Goal: Transaction & Acquisition: Subscribe to service/newsletter

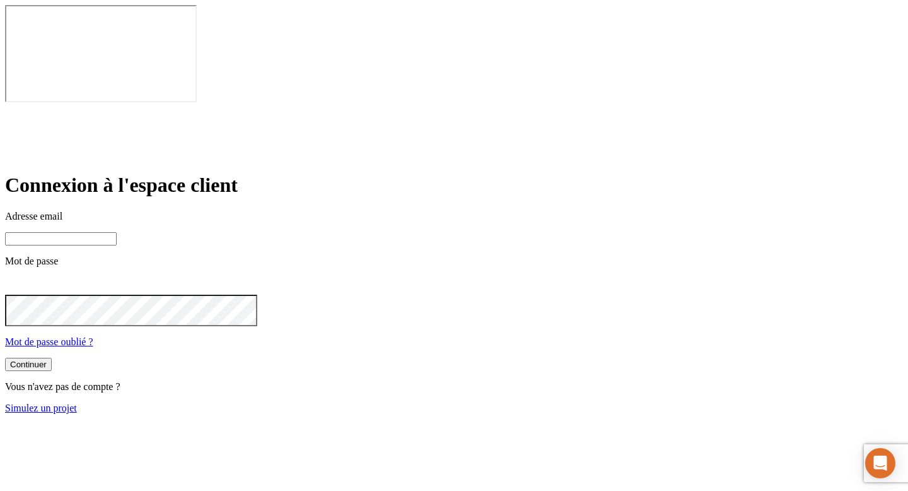
click at [117, 232] on input at bounding box center [61, 238] width 112 height 13
paste input "james.bond+2988@nalo.fr"
type input "james.bond+2988@nalo.fr"
click at [5, 359] on button "Continuer" at bounding box center [28, 365] width 47 height 13
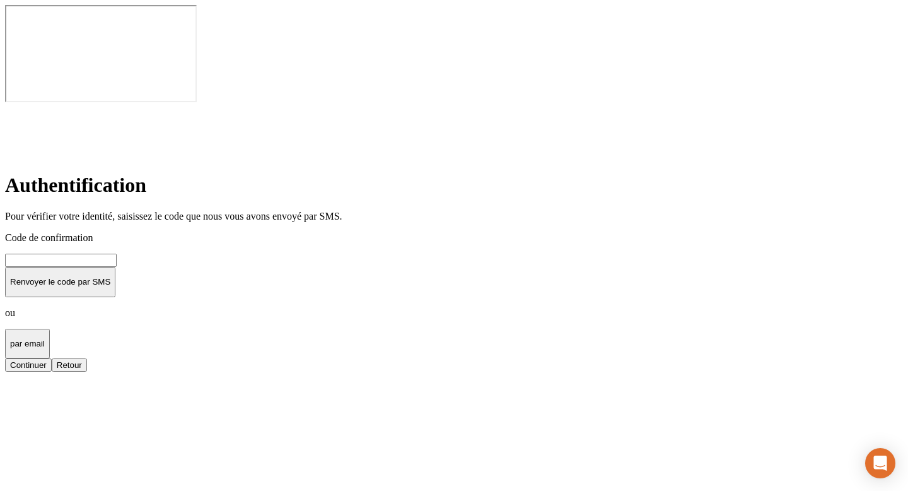
click at [117, 254] on input at bounding box center [61, 260] width 112 height 13
type input "000000"
click at [5, 358] on button "Continuer" at bounding box center [28, 364] width 47 height 13
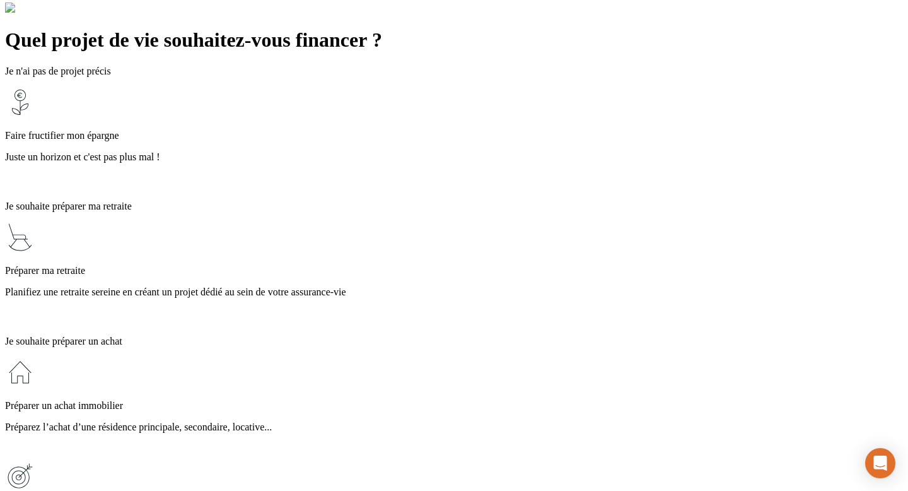
scroll to position [271, 0]
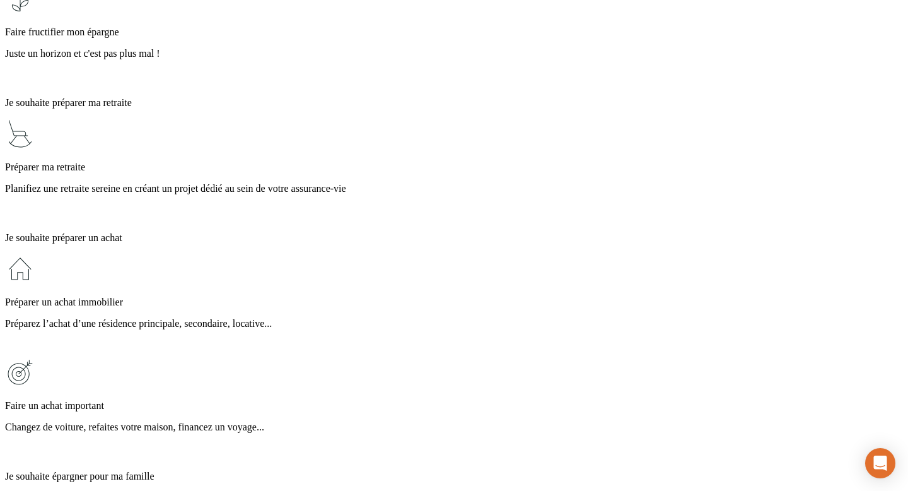
click at [492, 400] on p "Faire un achat important" at bounding box center [454, 405] width 898 height 11
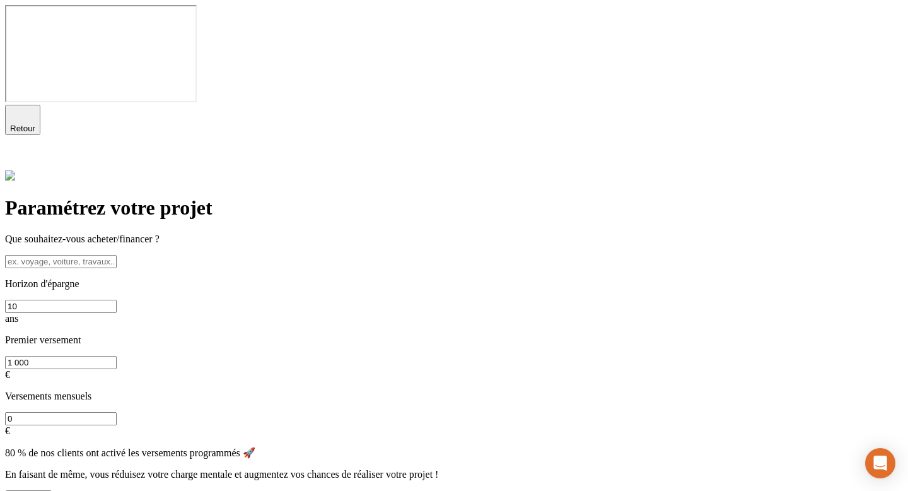
click at [20, 153] on icon at bounding box center [12, 160] width 15 height 15
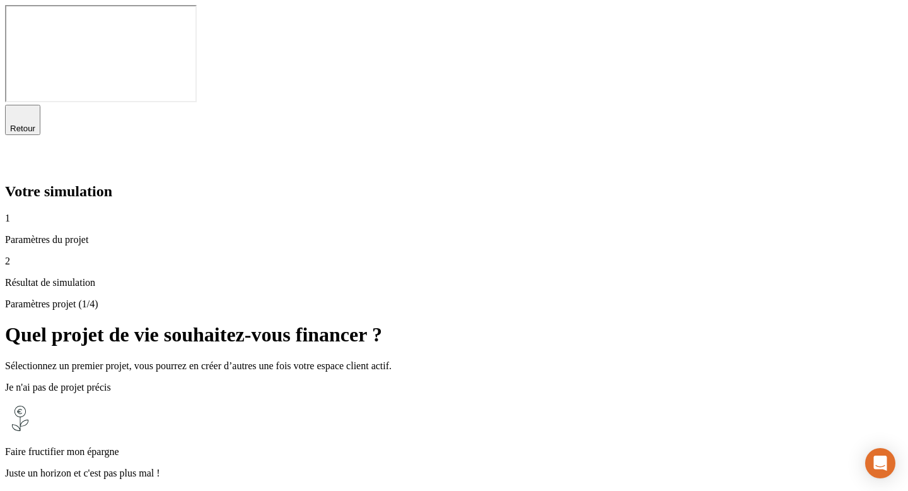
click at [382, 467] on p "Juste un horizon et c'est pas plus mal !" at bounding box center [454, 472] width 898 height 11
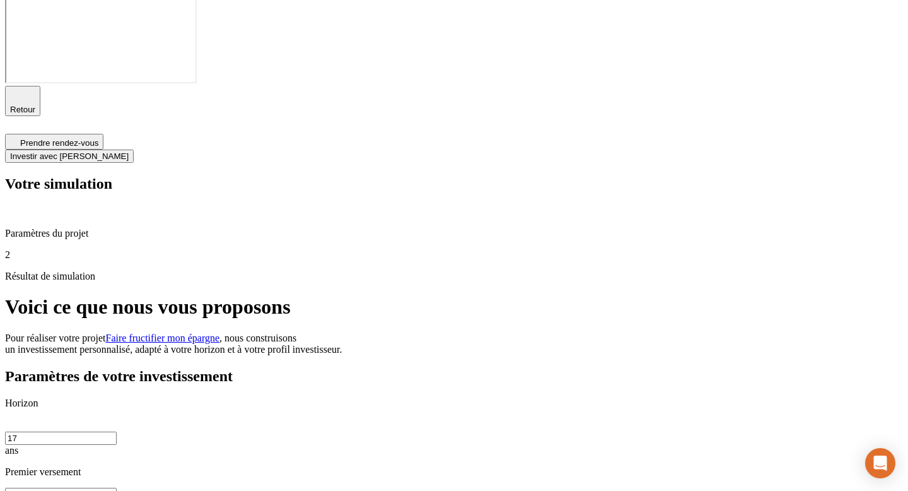
scroll to position [20, 0]
click at [134, 149] on button "Investir avec Nalo" at bounding box center [69, 155] width 129 height 13
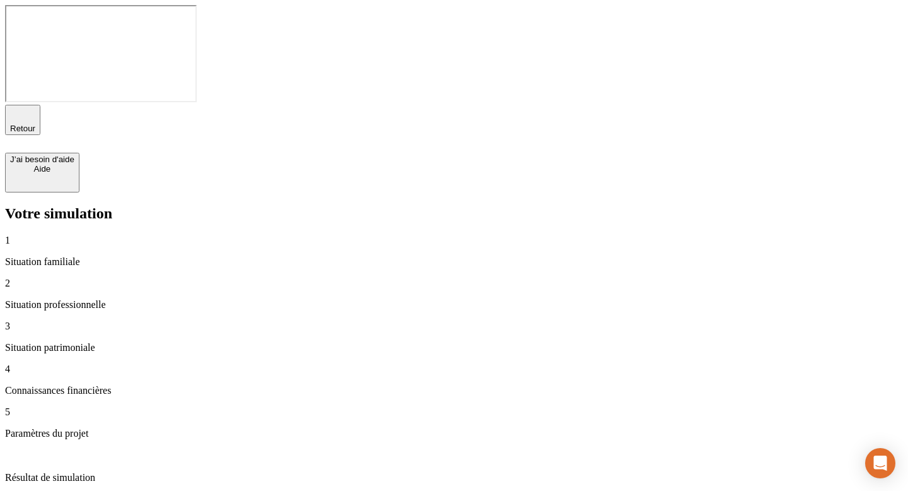
click at [110, 256] on p "Situation familiale" at bounding box center [454, 261] width 898 height 11
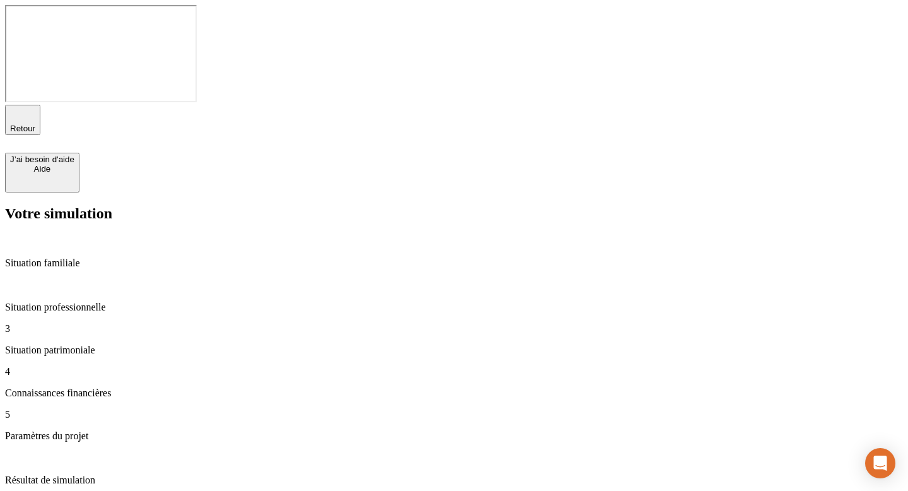
type input "900"
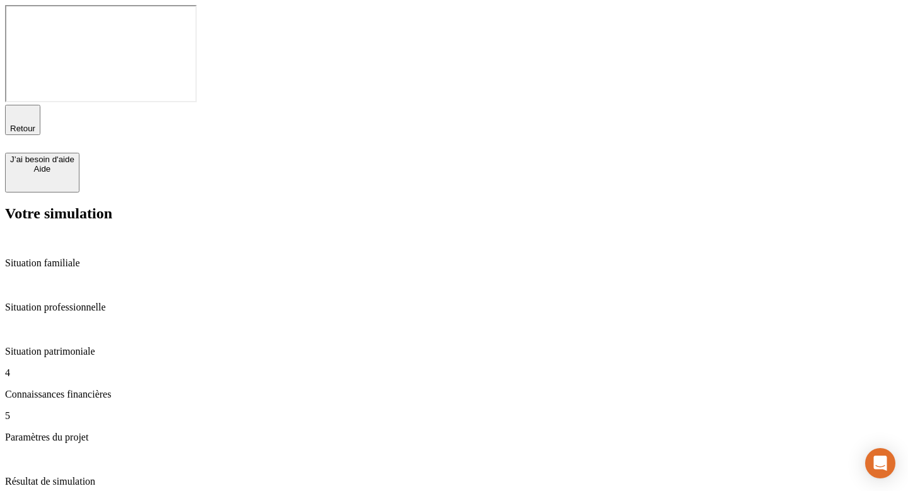
click at [110, 389] on p "Connaissances financières" at bounding box center [454, 394] width 898 height 11
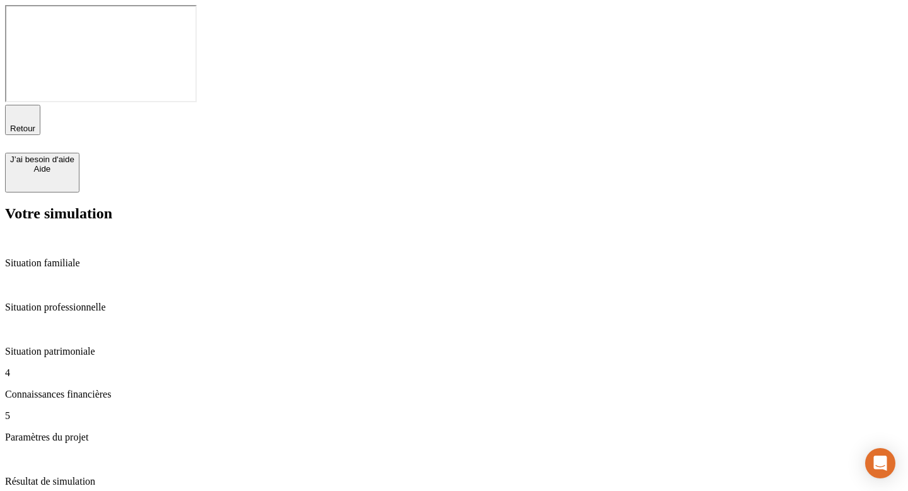
click at [85, 431] on p "Paramètres du projet" at bounding box center [454, 436] width 898 height 11
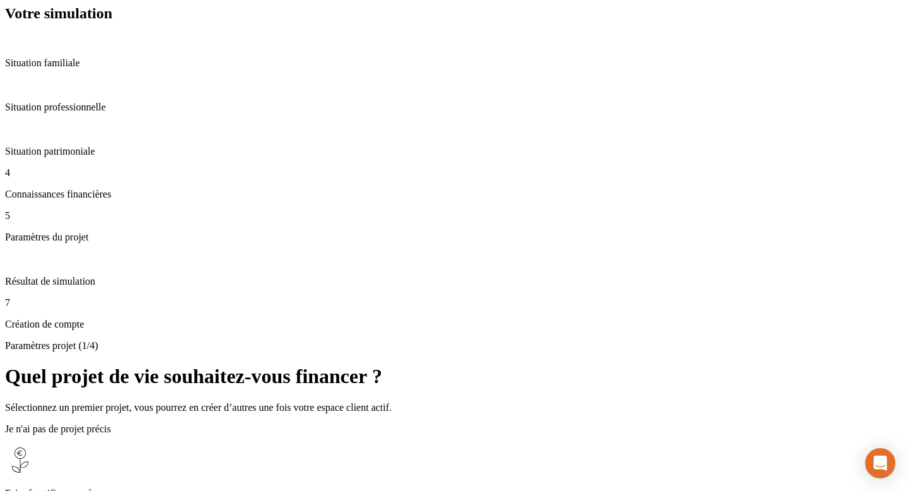
scroll to position [201, 0]
click at [105, 286] on p "Résultat de simulation" at bounding box center [454, 280] width 898 height 11
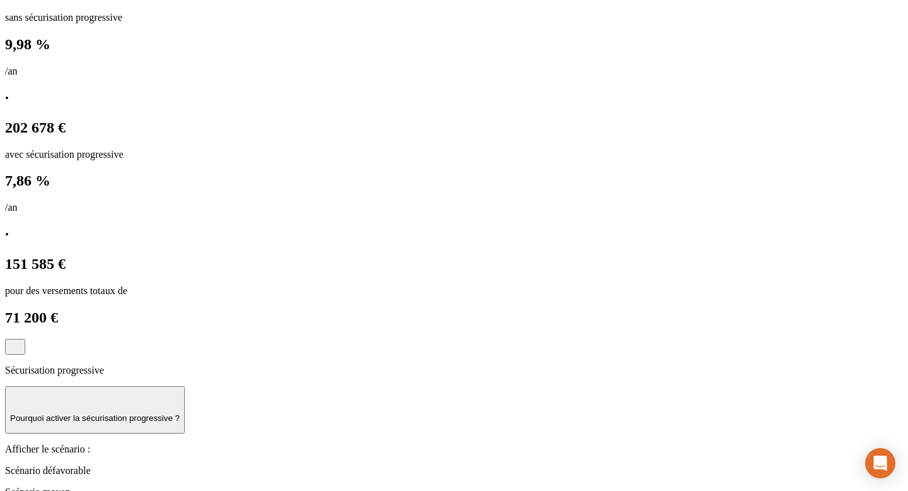
scroll to position [1386, 0]
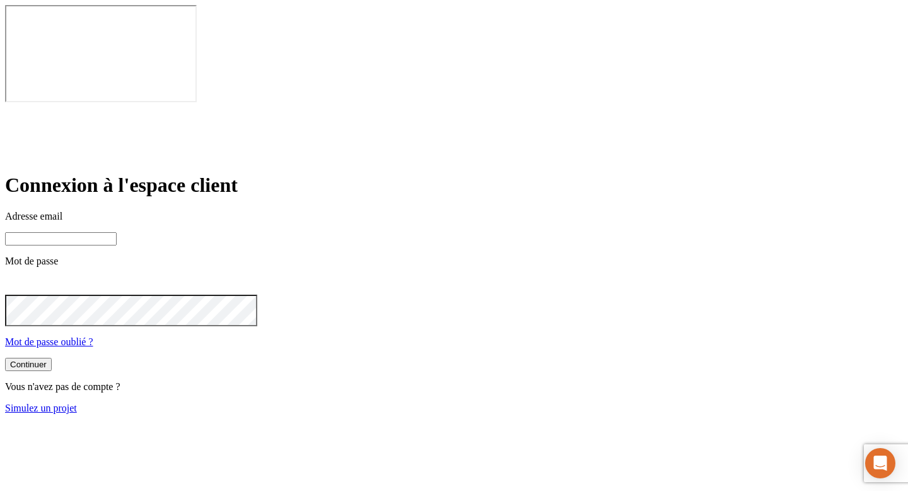
click at [117, 232] on input at bounding box center [61, 238] width 112 height 13
paste input "[PERSON_NAME][DOMAIN_NAME][EMAIL_ADDRESS][DOMAIN_NAME]"
type input "[PERSON_NAME][DOMAIN_NAME][EMAIL_ADDRESS][DOMAIN_NAME]"
click at [394, 255] on div "Adresse email [PERSON_NAME][DOMAIN_NAME][EMAIL_ADDRESS][DOMAIN_NAME] Mot de pas…" at bounding box center [454, 279] width 898 height 137
click at [5, 359] on button "Continuer" at bounding box center [28, 365] width 47 height 13
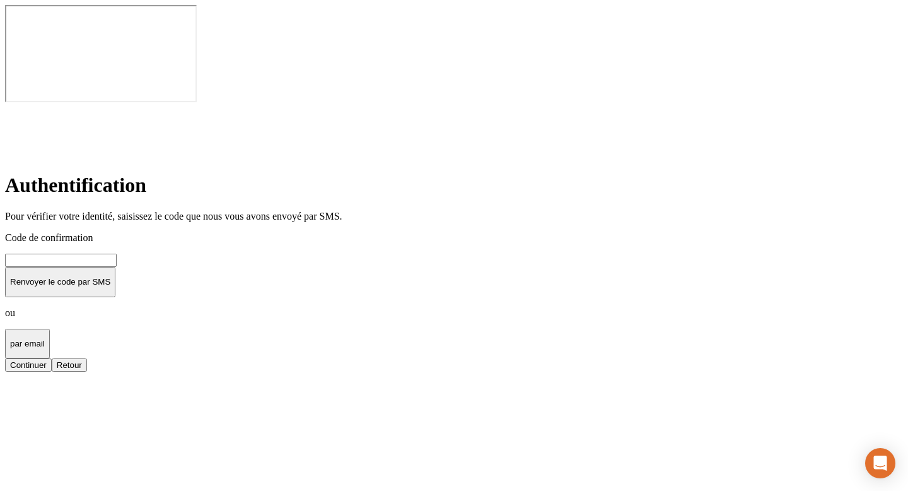
click at [117, 254] on input at bounding box center [61, 260] width 112 height 13
type input "000000"
click at [5, 358] on button "Continuer" at bounding box center [28, 364] width 47 height 13
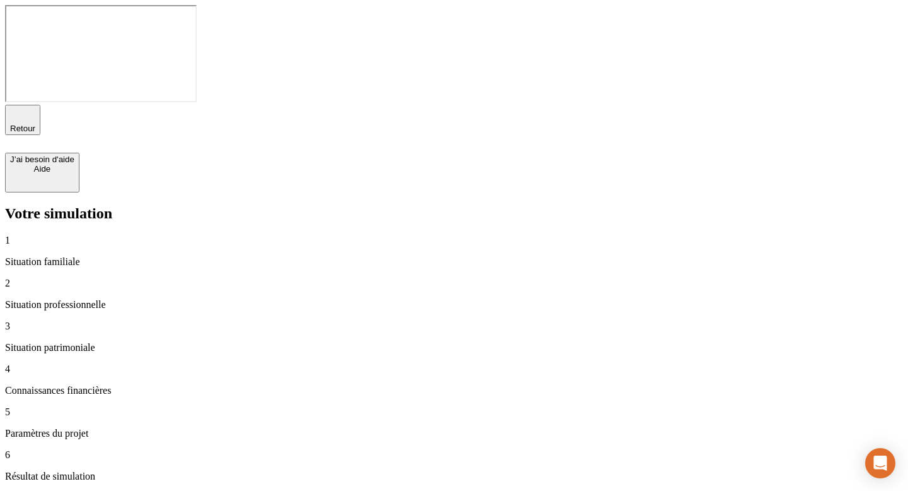
type input "90 000"
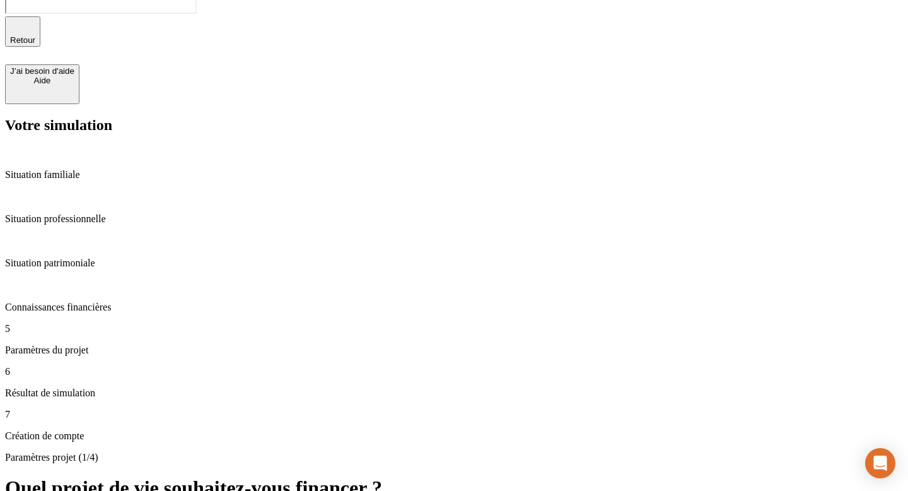
scroll to position [97, 0]
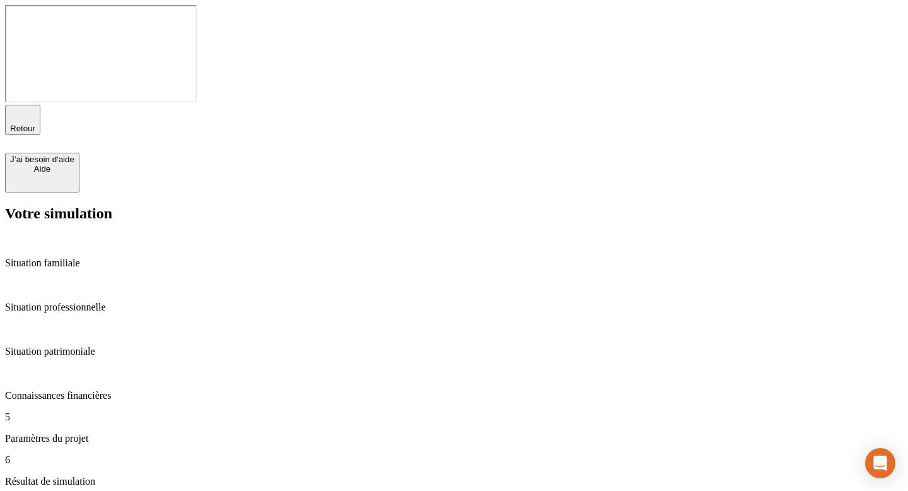
type input "45"
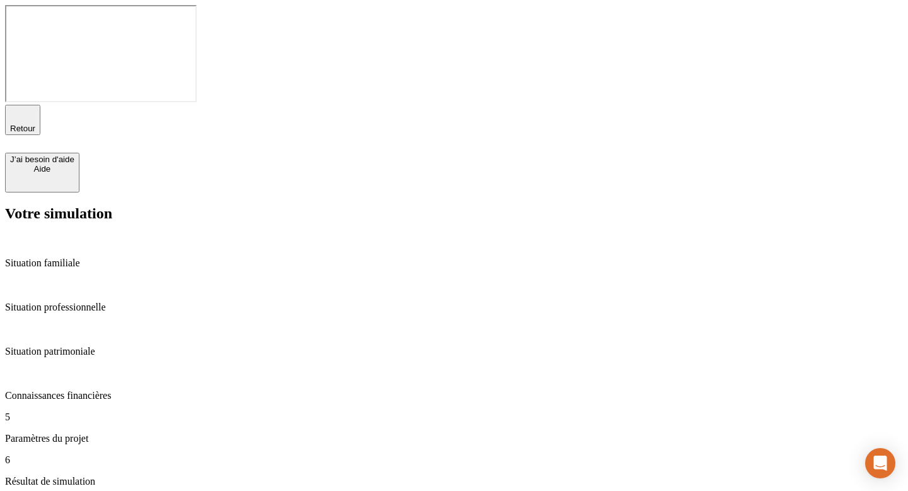
click at [123, 454] on div "6 Résultat de simulation" at bounding box center [454, 470] width 898 height 33
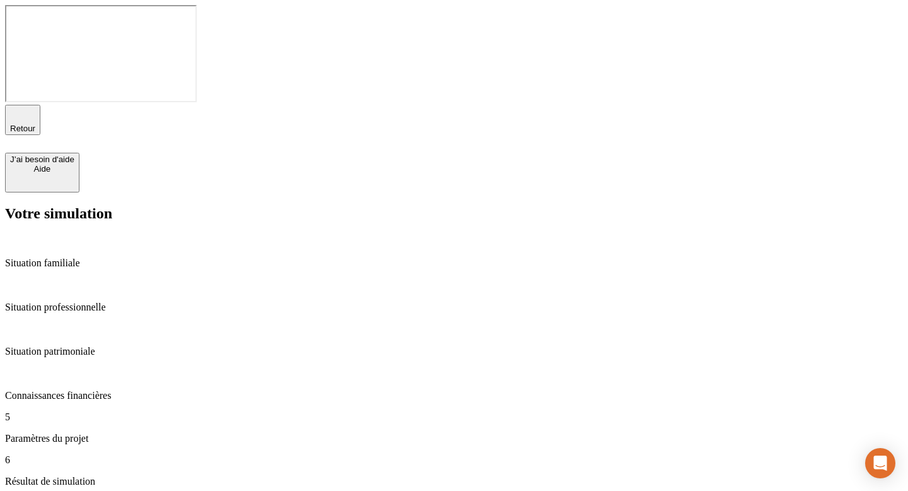
type input "60"
type input "4"
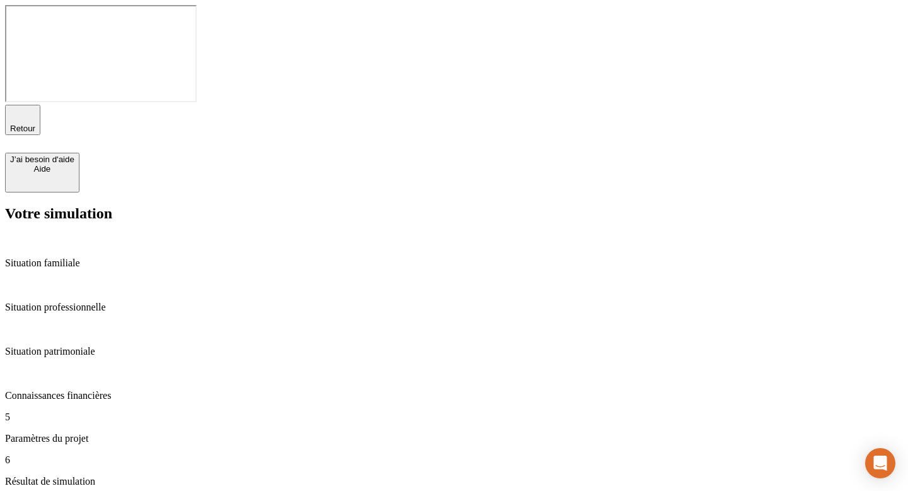
type input "35"
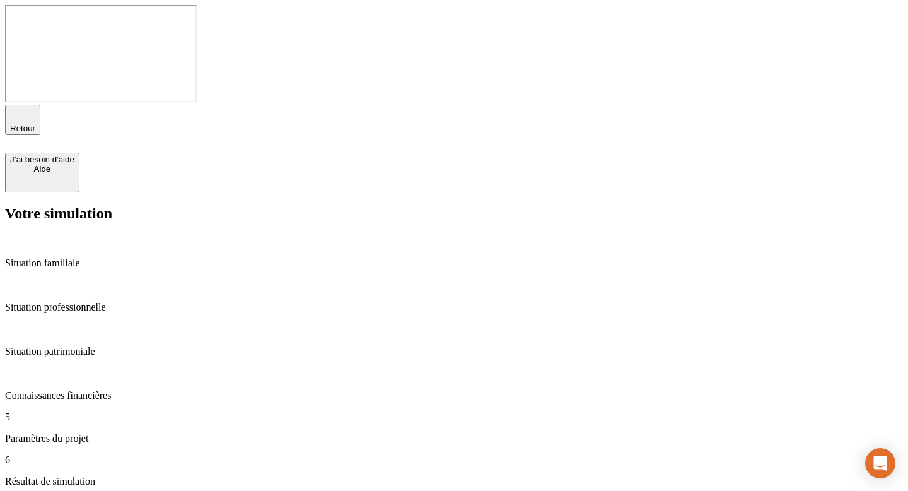
click at [71, 454] on div "6 Résultat de simulation" at bounding box center [454, 470] width 898 height 33
click at [114, 390] on p "Connaissances financières" at bounding box center [454, 395] width 898 height 11
click at [98, 433] on p "Paramètres du projet" at bounding box center [454, 438] width 898 height 11
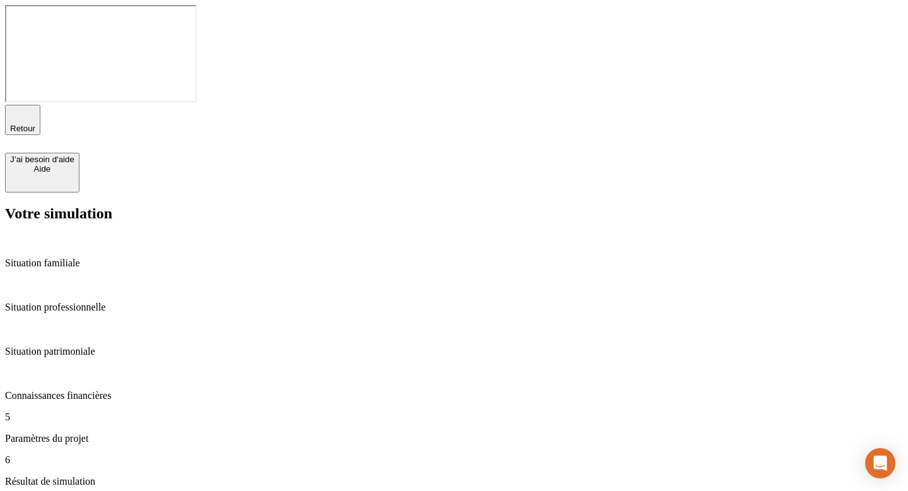
type input "3"
type input "30"
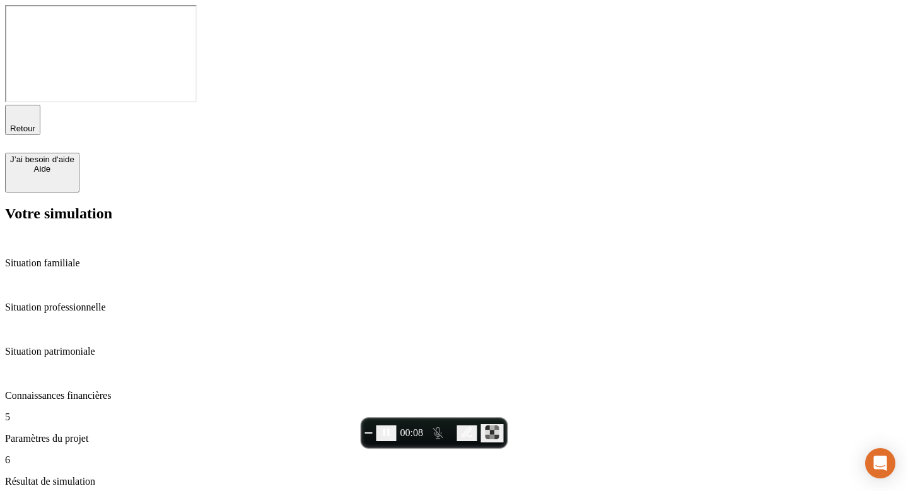
type input "500"
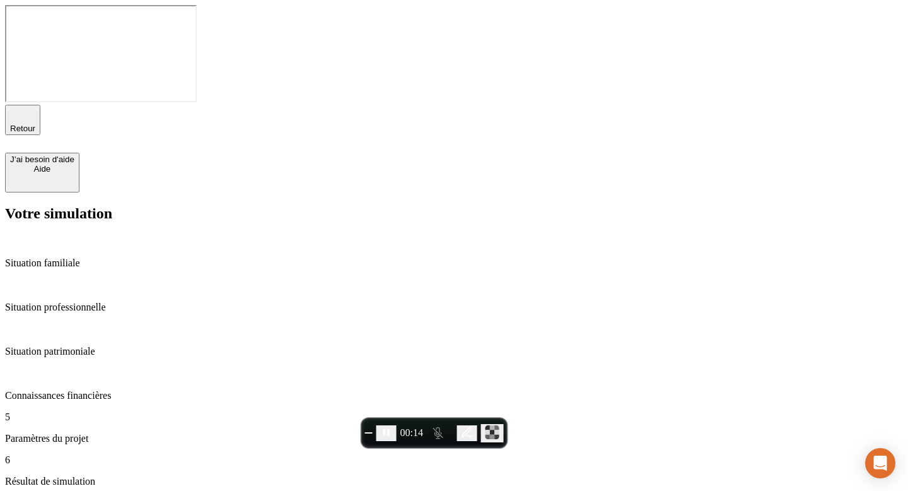
click at [62, 390] on p "Connaissances financières" at bounding box center [454, 395] width 898 height 11
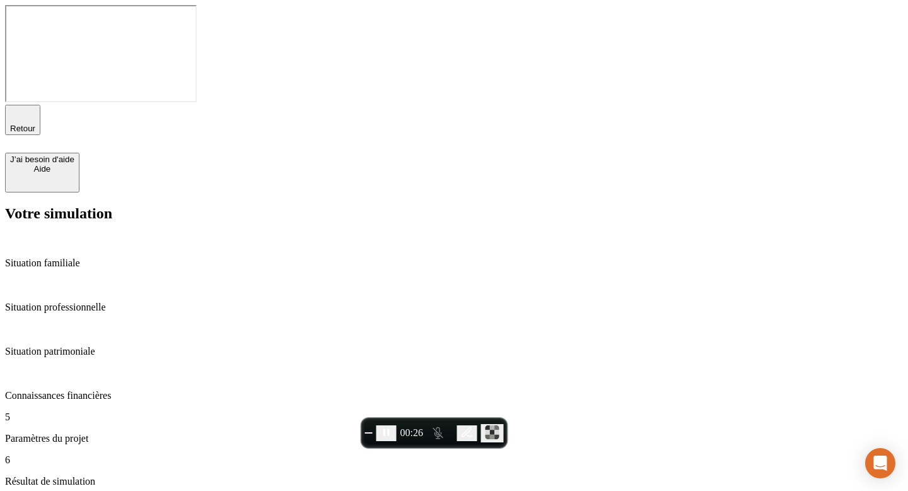
click at [393, 438] on icon "Pause recording" at bounding box center [386, 432] width 13 height 13
click at [369, 433] on span "End recording" at bounding box center [369, 433] width 0 height 0
